Goal: Navigation & Orientation: Find specific page/section

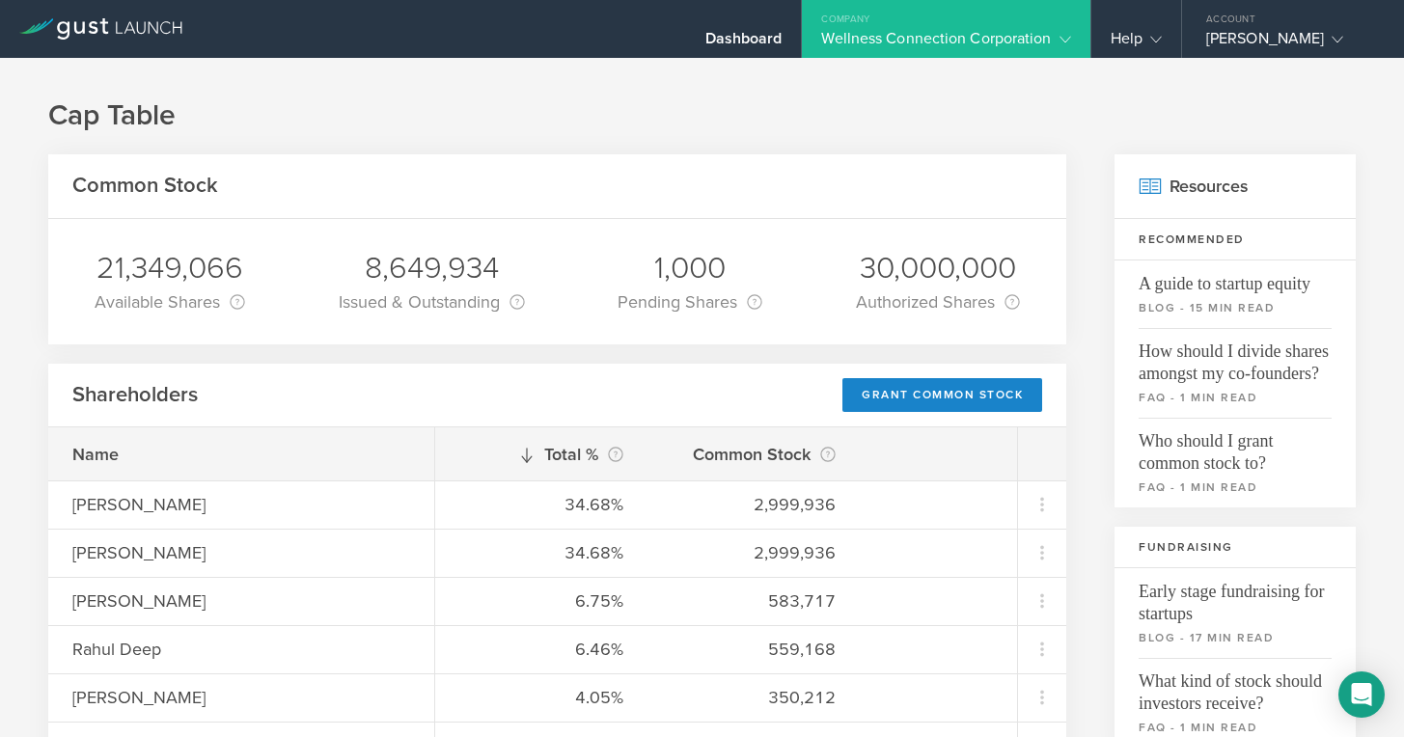
click at [943, 31] on div "Wellness Connection Corporation" at bounding box center [945, 43] width 249 height 29
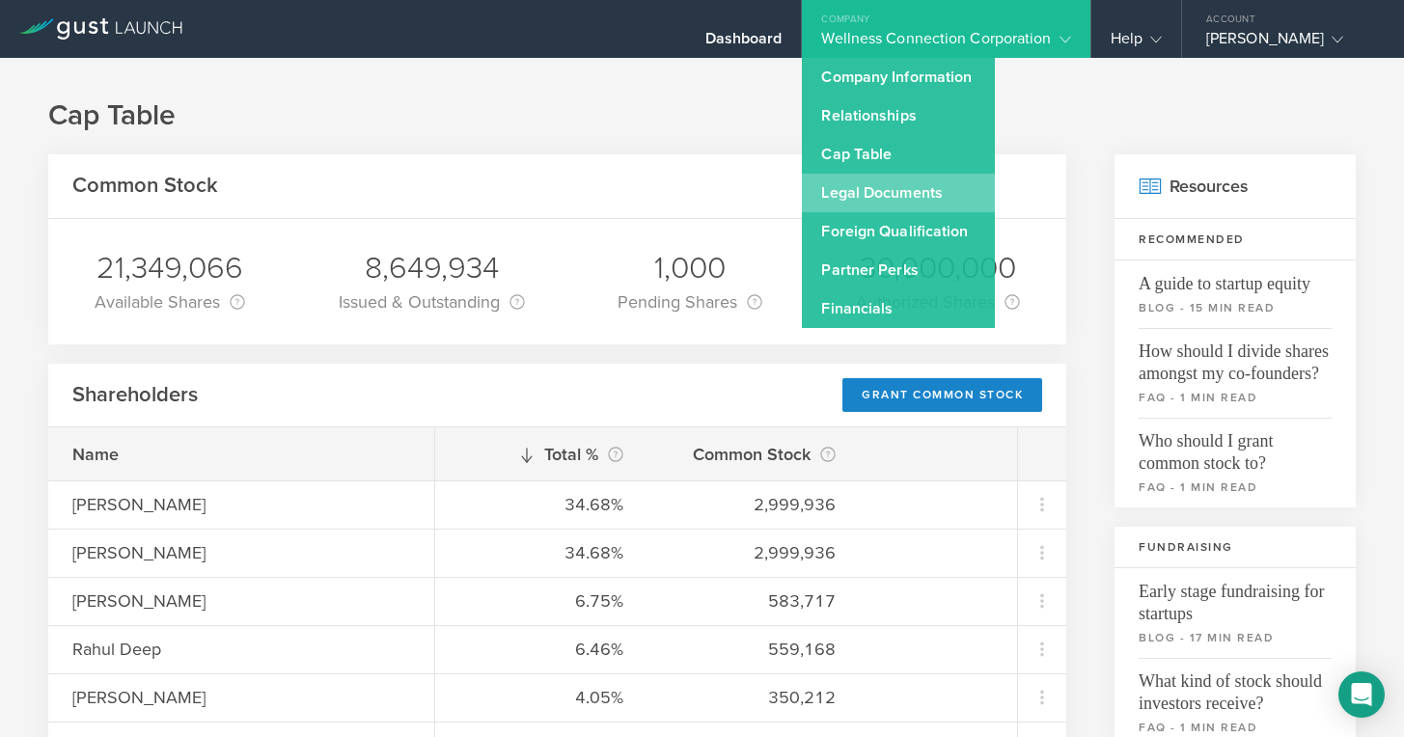
click at [875, 194] on link "Legal Documents" at bounding box center [898, 193] width 193 height 39
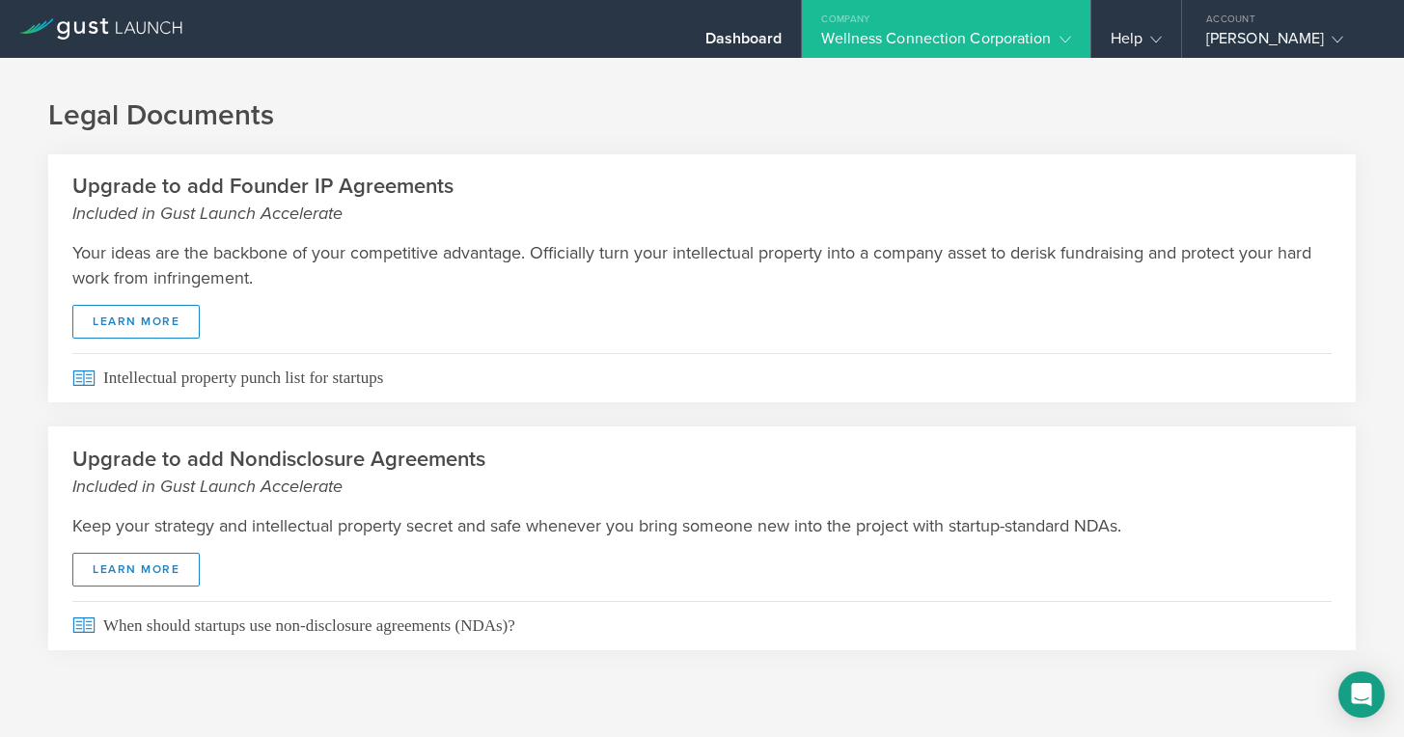
click at [907, 22] on div "Company" at bounding box center [946, 14] width 288 height 29
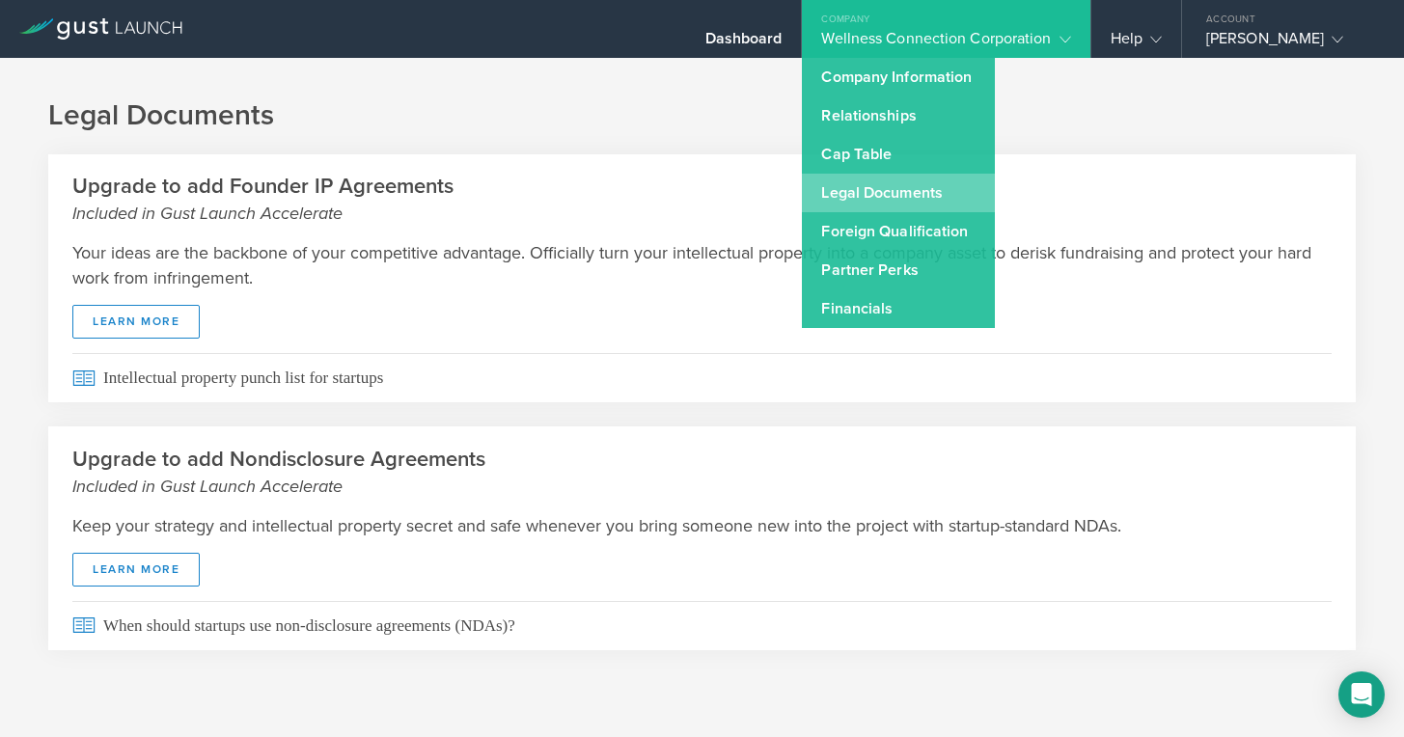
click at [897, 190] on link "Legal Documents" at bounding box center [898, 193] width 193 height 39
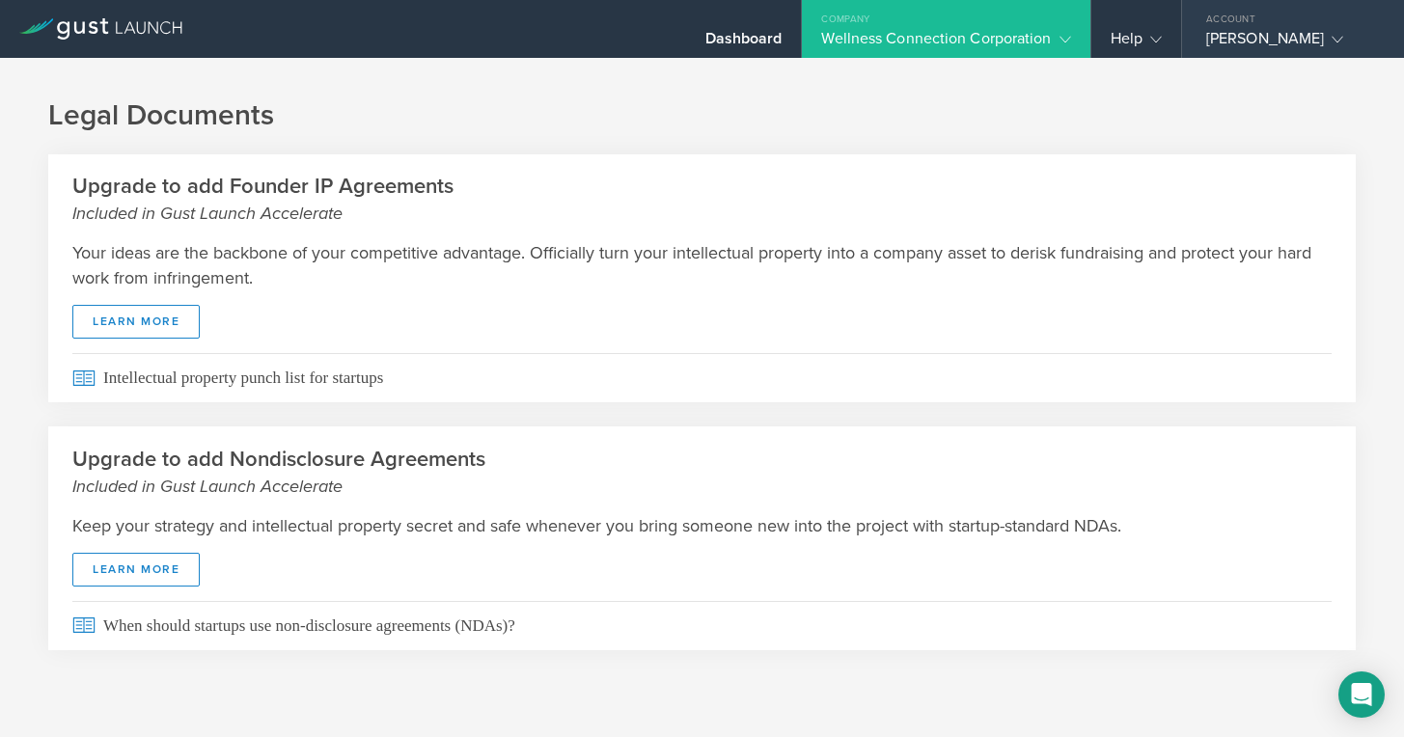
click at [1257, 31] on div "[PERSON_NAME]" at bounding box center [1288, 43] width 164 height 29
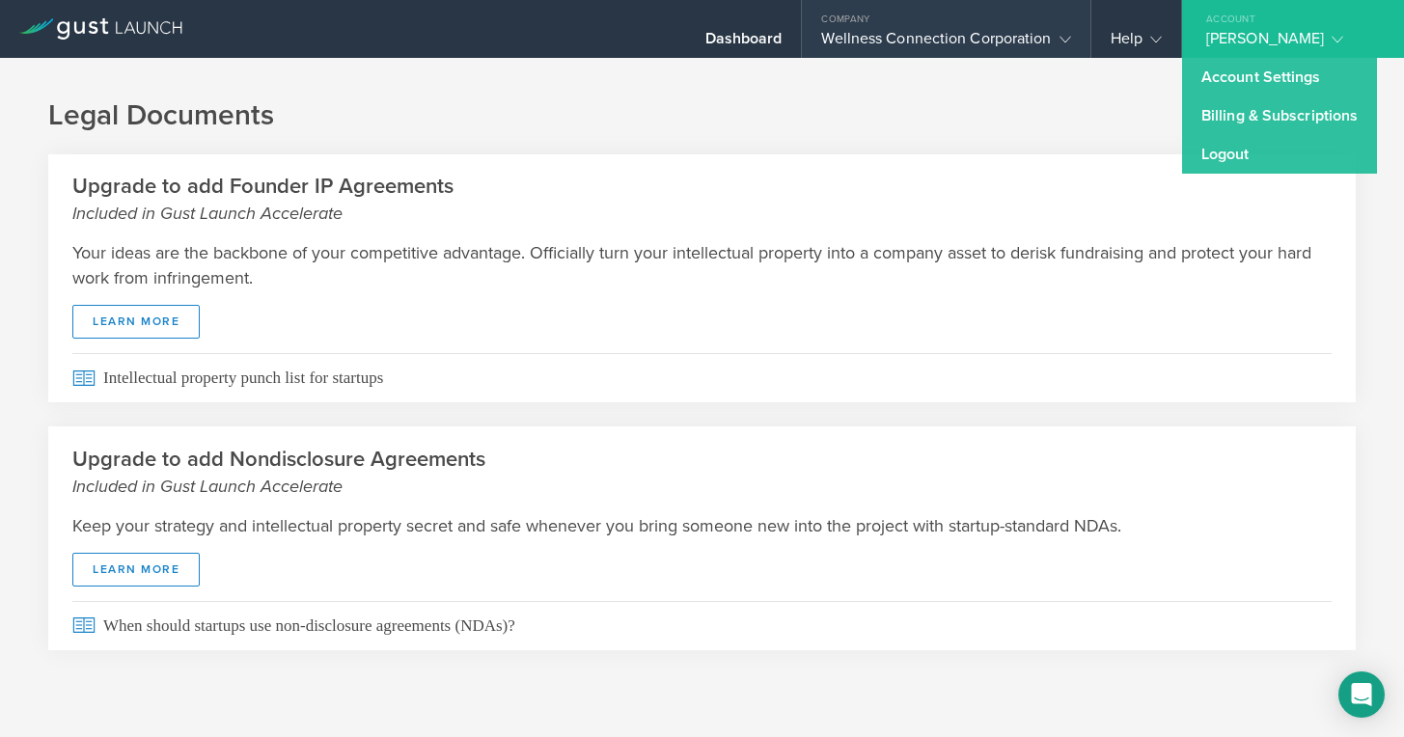
click at [951, 34] on div "Wellness Connection Corporation" at bounding box center [945, 43] width 249 height 29
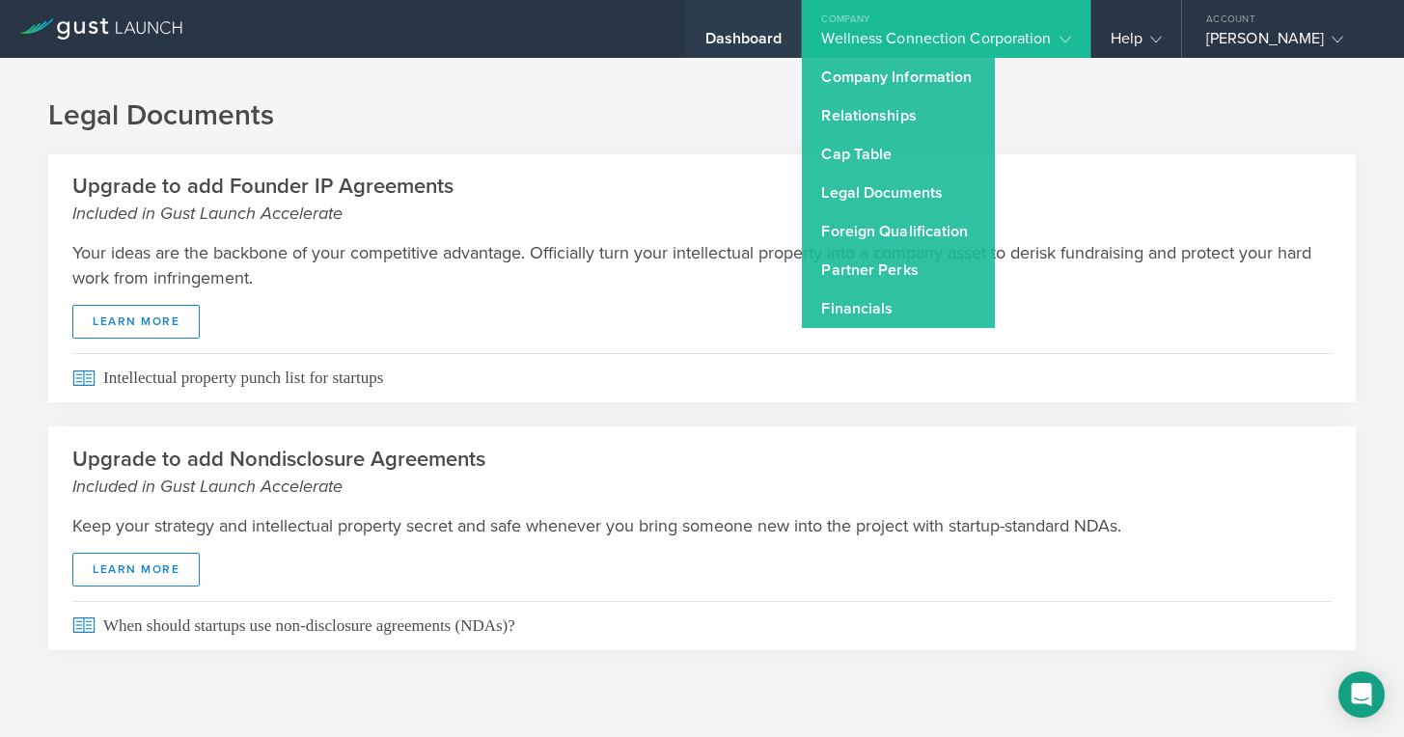
click at [739, 41] on div "Dashboard" at bounding box center [743, 43] width 77 height 29
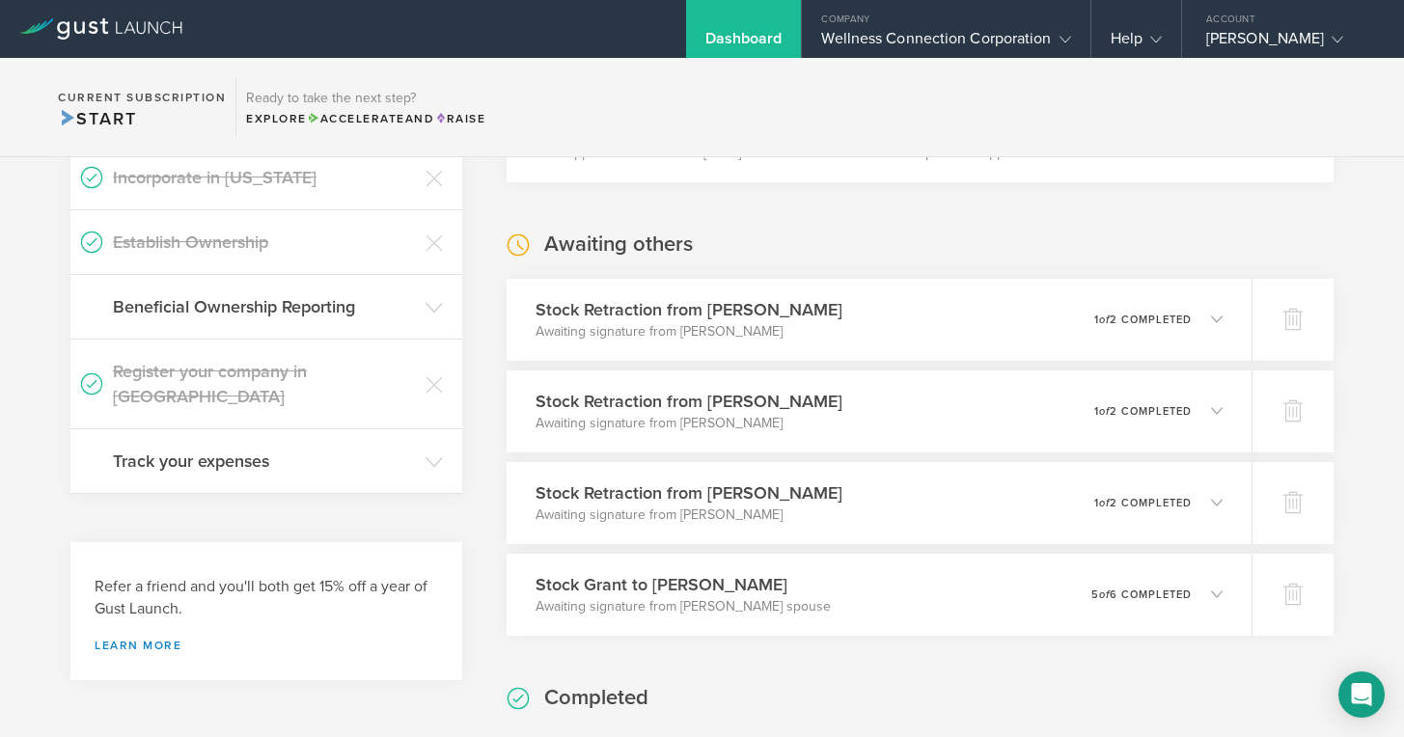
scroll to position [446, 0]
